Goal: Task Accomplishment & Management: Manage account settings

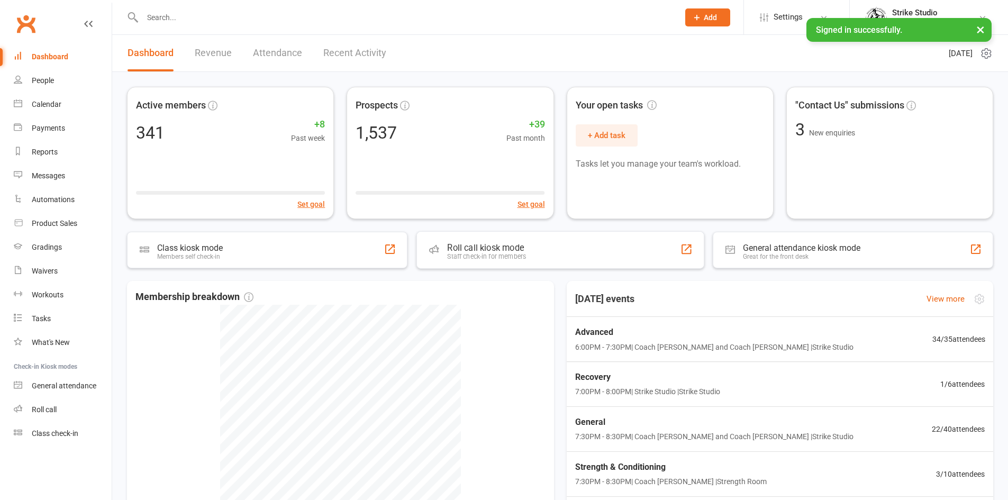
scroll to position [1, 0]
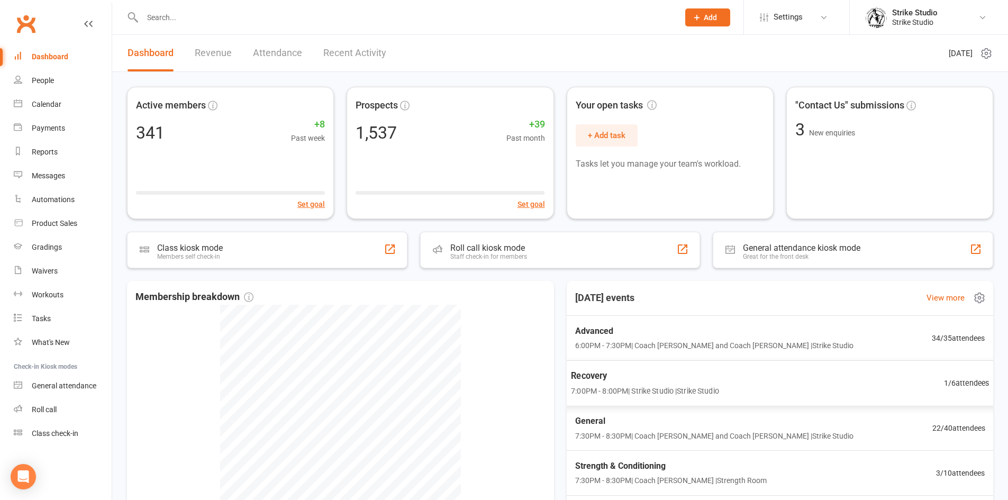
drag, startPoint x: 612, startPoint y: 415, endPoint x: 618, endPoint y: 413, distance: 5.7
click at [615, 415] on span "General" at bounding box center [714, 421] width 278 height 14
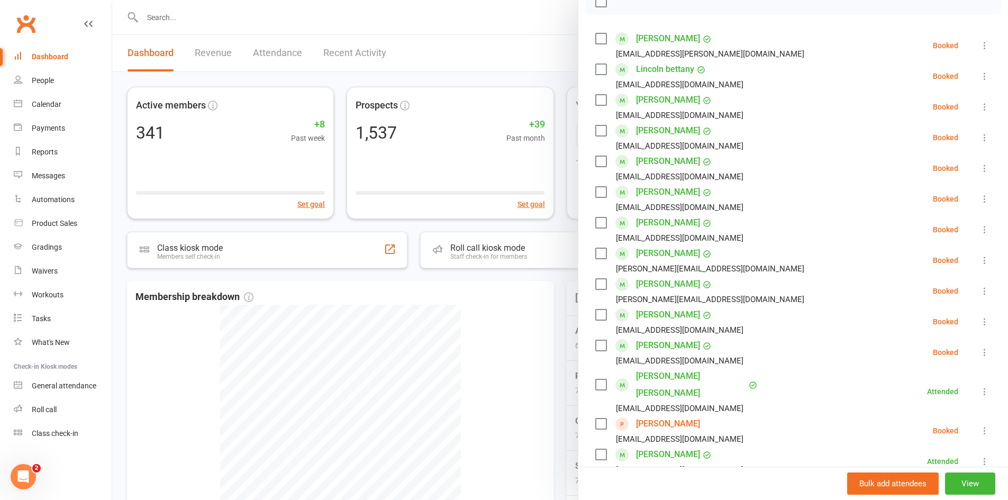
scroll to position [265, 0]
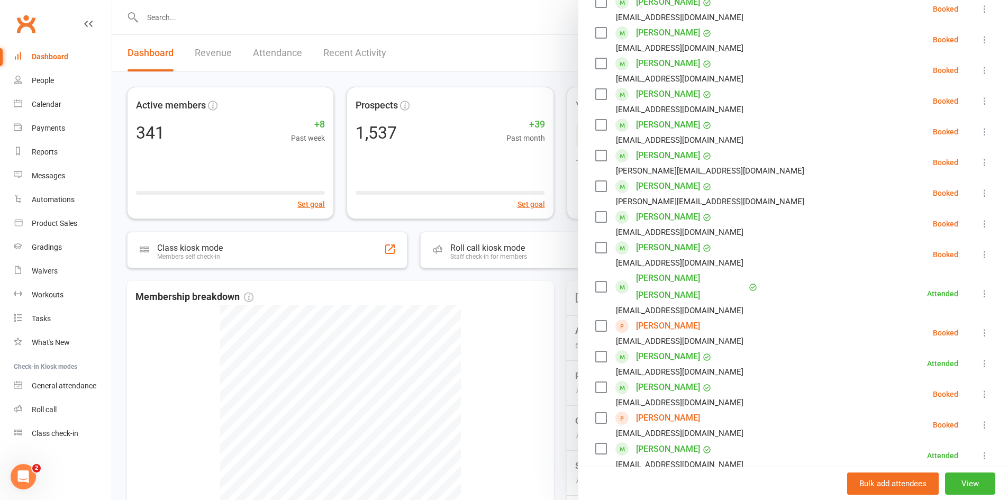
click at [677, 410] on link "[PERSON_NAME]" at bounding box center [668, 418] width 64 height 17
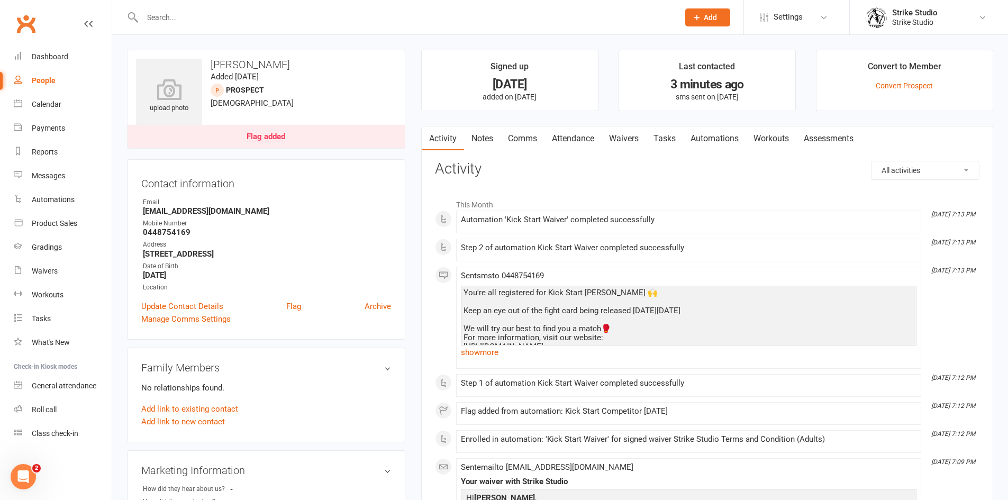
click at [639, 139] on link "Waivers" at bounding box center [624, 138] width 44 height 24
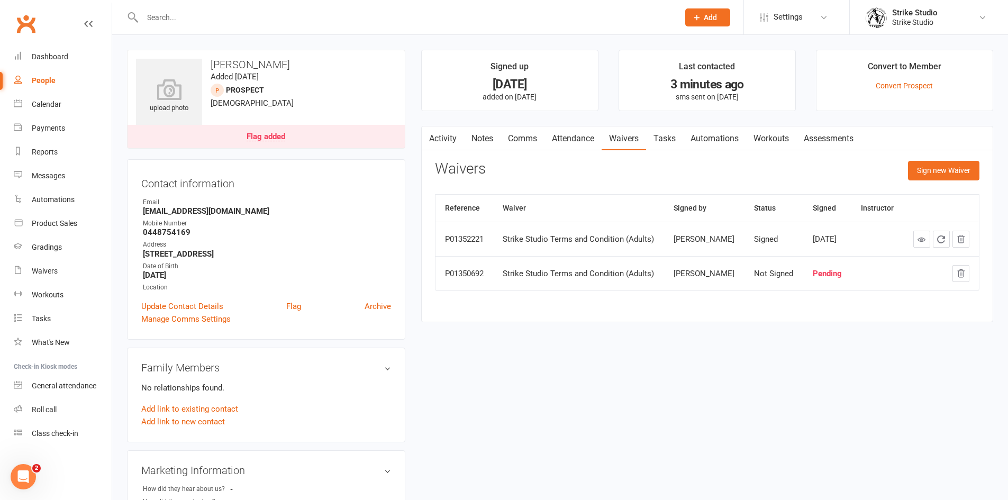
drag, startPoint x: 620, startPoint y: 52, endPoint x: 746, endPoint y: 91, distance: 131.2
click at [745, 92] on li "Last contacted 3 minutes ago sms sent on [DATE]" at bounding box center [707, 80] width 177 height 61
click at [762, 80] on div "3 minutes ago" at bounding box center [707, 84] width 157 height 11
click at [576, 82] on div "[DATE]" at bounding box center [509, 84] width 157 height 11
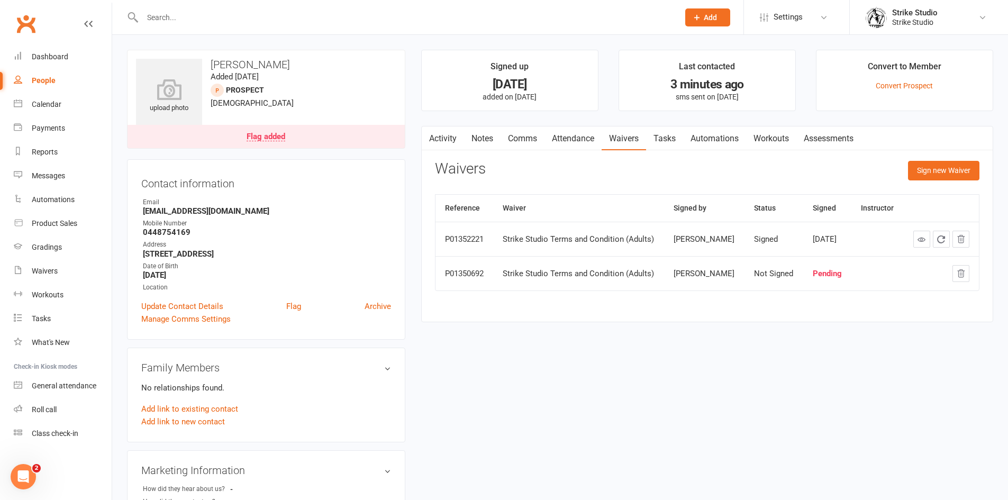
click at [550, 89] on div "[DATE]" at bounding box center [509, 84] width 157 height 11
click at [531, 88] on div "[DATE]" at bounding box center [509, 84] width 157 height 11
click at [531, 89] on div "[DATE]" at bounding box center [509, 84] width 157 height 11
